Goal: Understand process/instructions: Learn how to perform a task or action

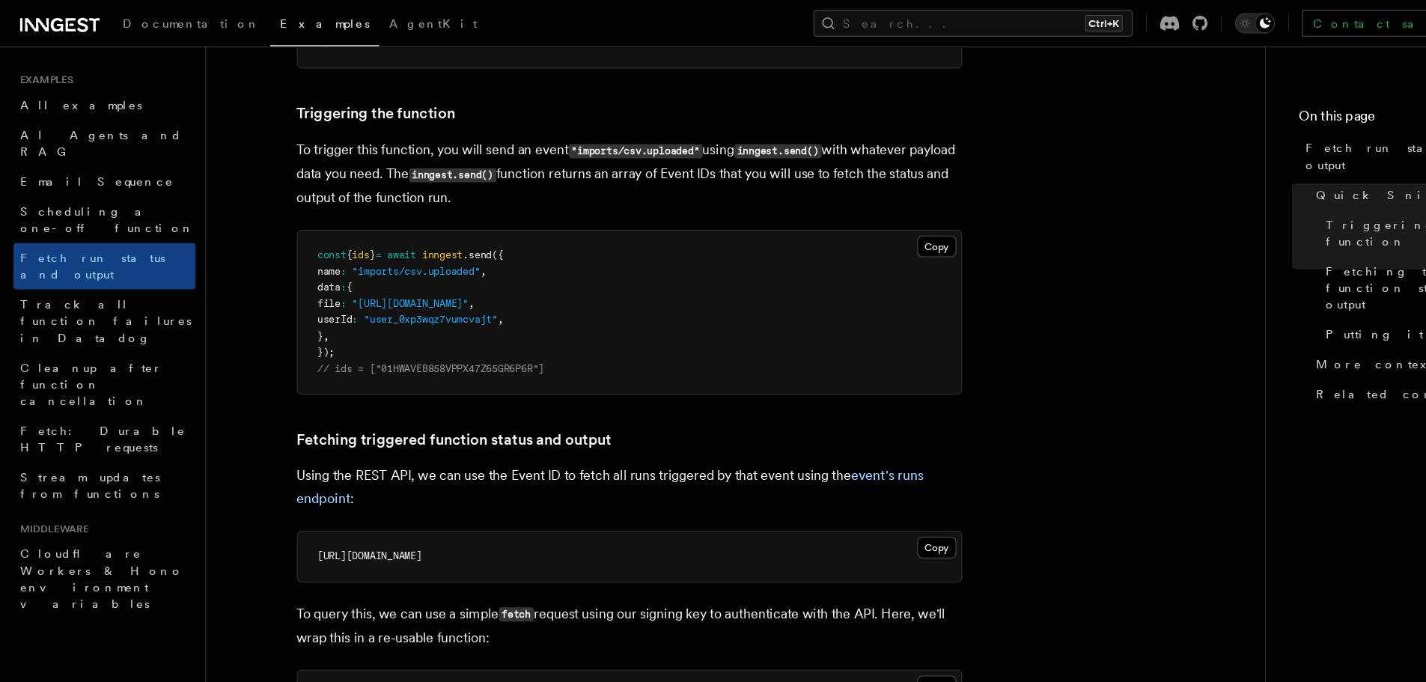
scroll to position [477, 0]
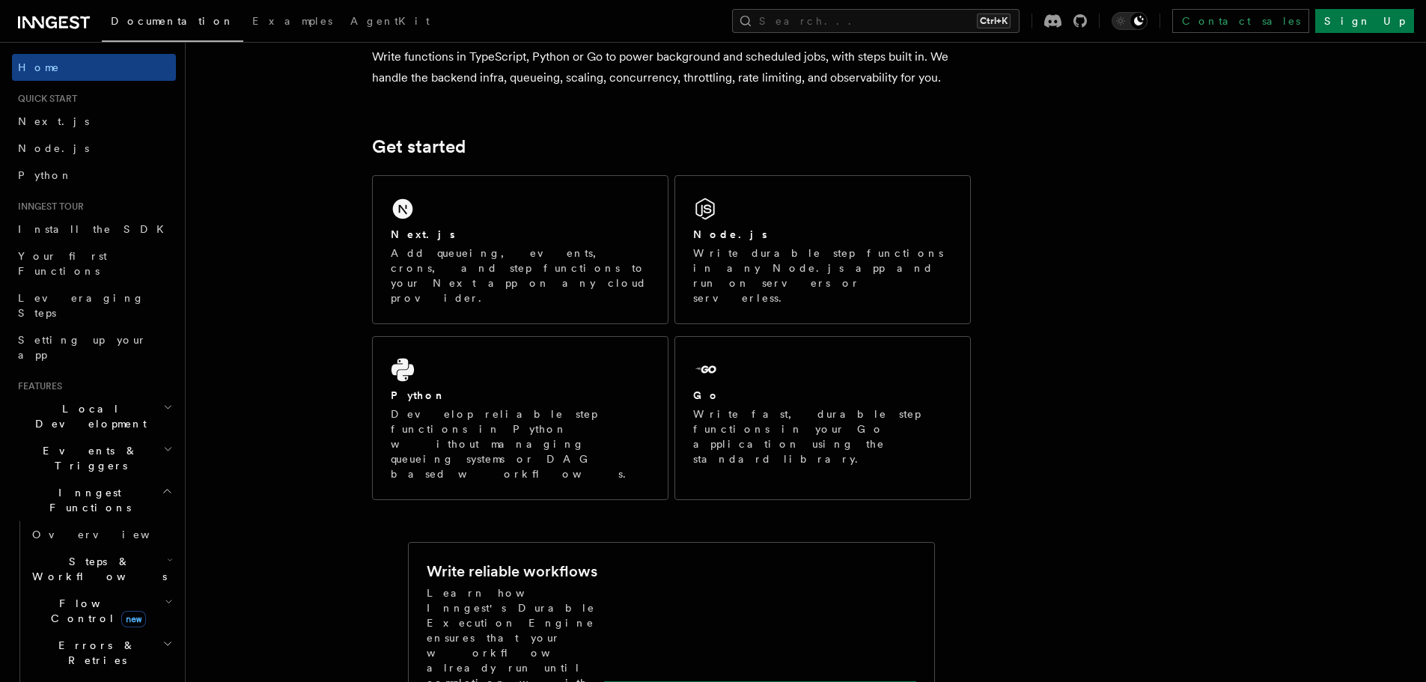
scroll to position [137, 0]
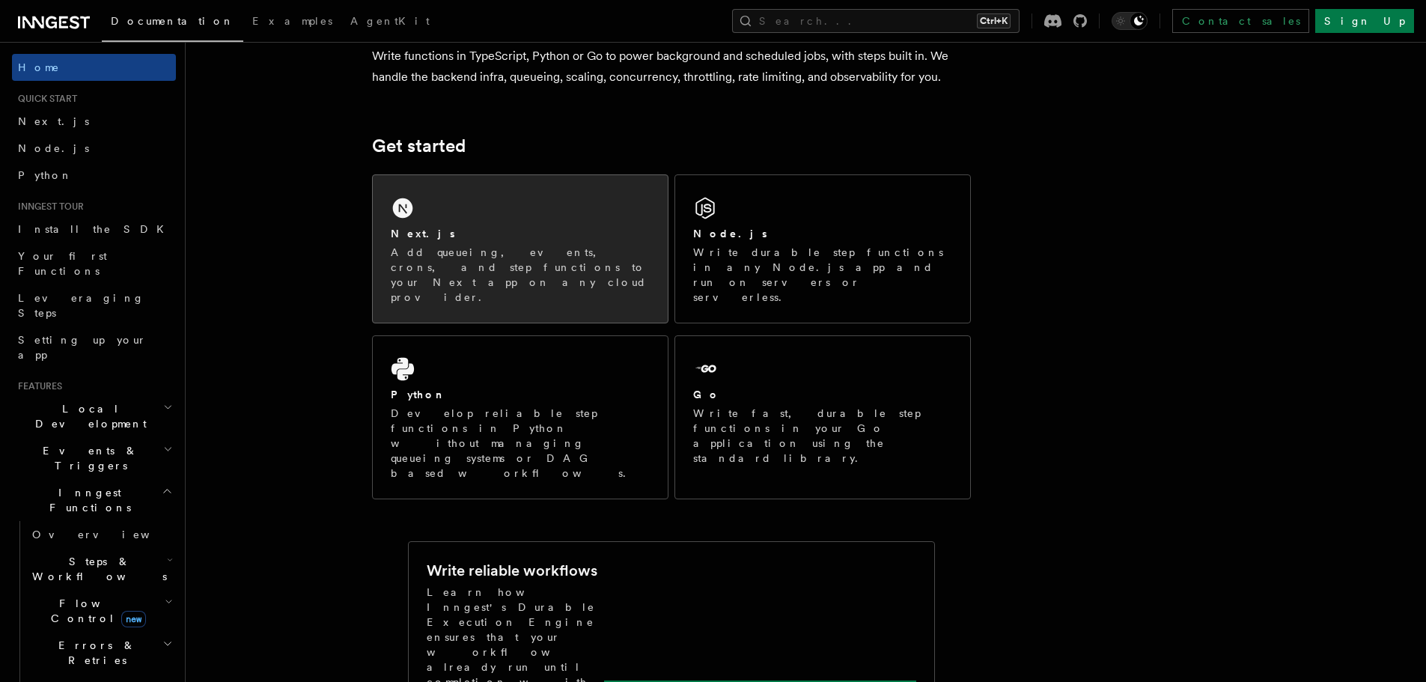
click at [460, 213] on div "Next.js Add queueing, events, crons, and step functions to your Next app on any…" at bounding box center [520, 248] width 295 height 147
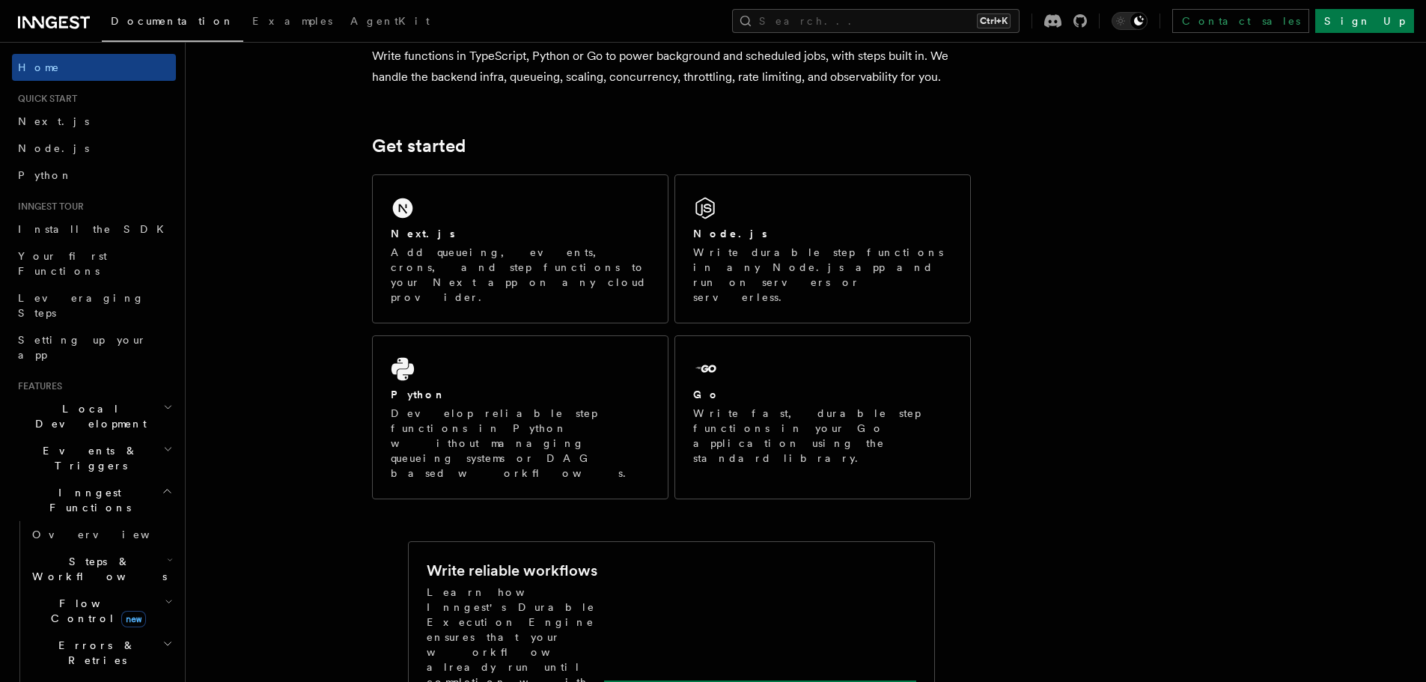
scroll to position [197, 0]
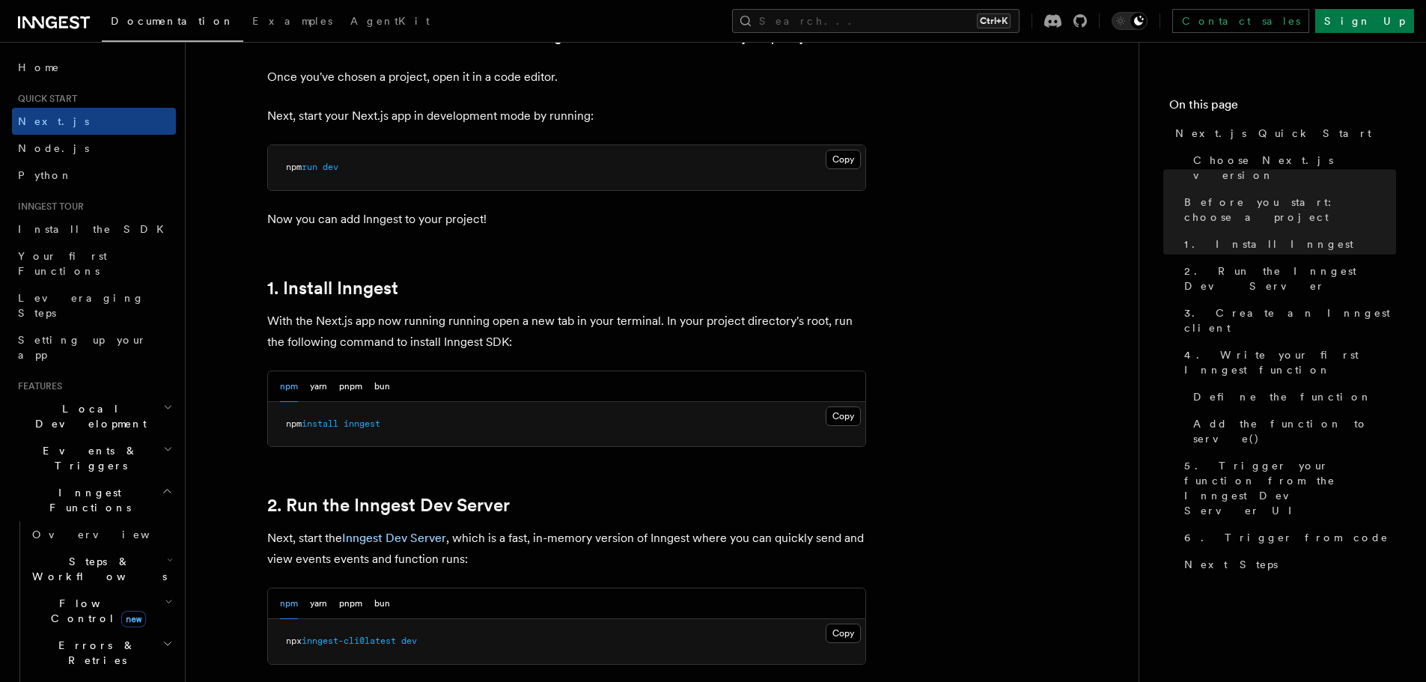
scroll to position [694, 0]
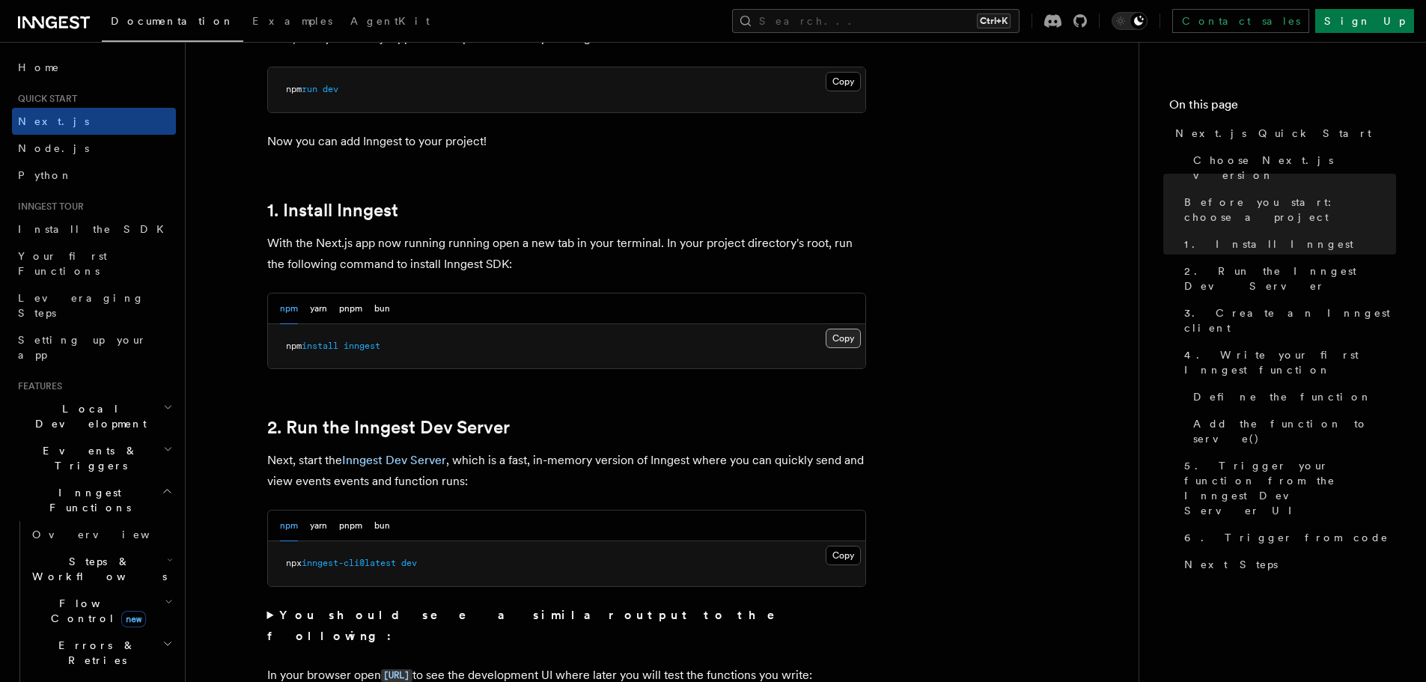
click at [845, 340] on button "Copy Copied" at bounding box center [842, 338] width 35 height 19
click at [841, 559] on button "Copy Copied" at bounding box center [842, 555] width 35 height 19
click at [834, 560] on button "Copy Copied" at bounding box center [842, 555] width 35 height 19
click at [849, 340] on button "Copy Copied" at bounding box center [842, 338] width 35 height 19
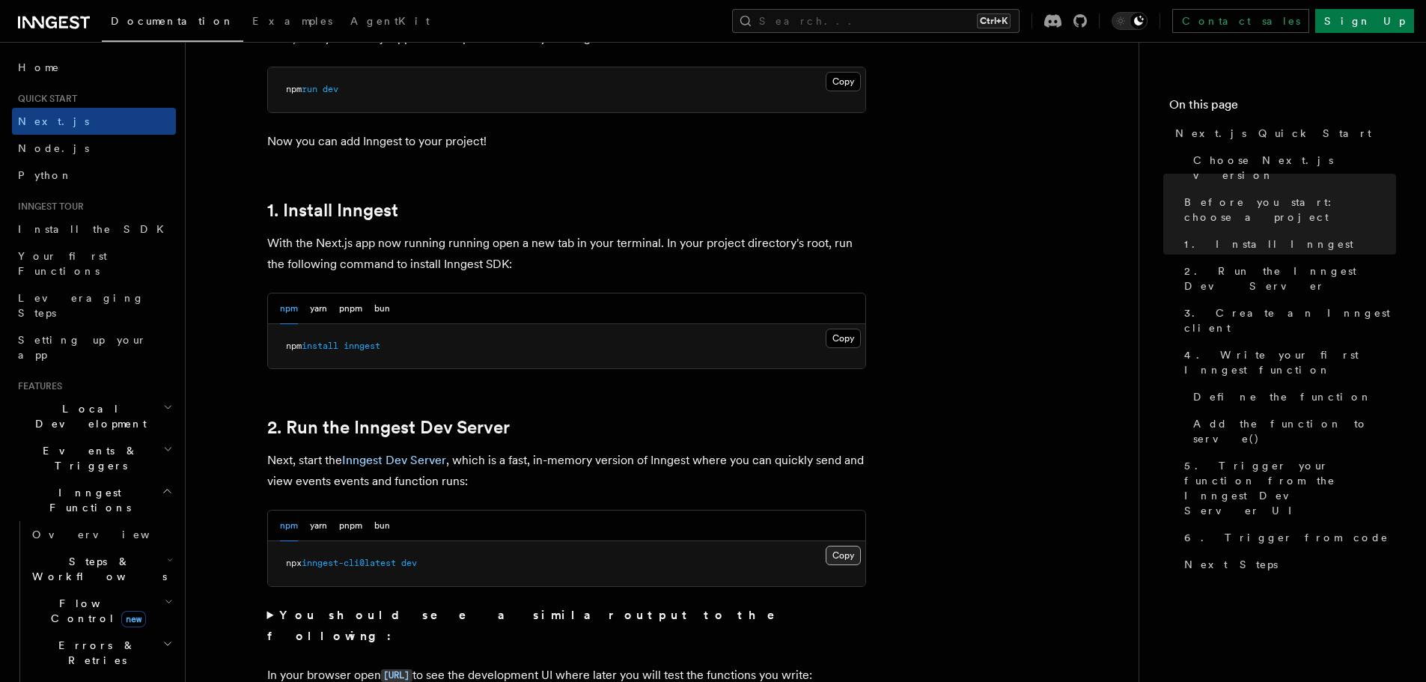
click at [840, 550] on button "Copy Copied" at bounding box center [842, 555] width 35 height 19
